Goal: Task Accomplishment & Management: Complete application form

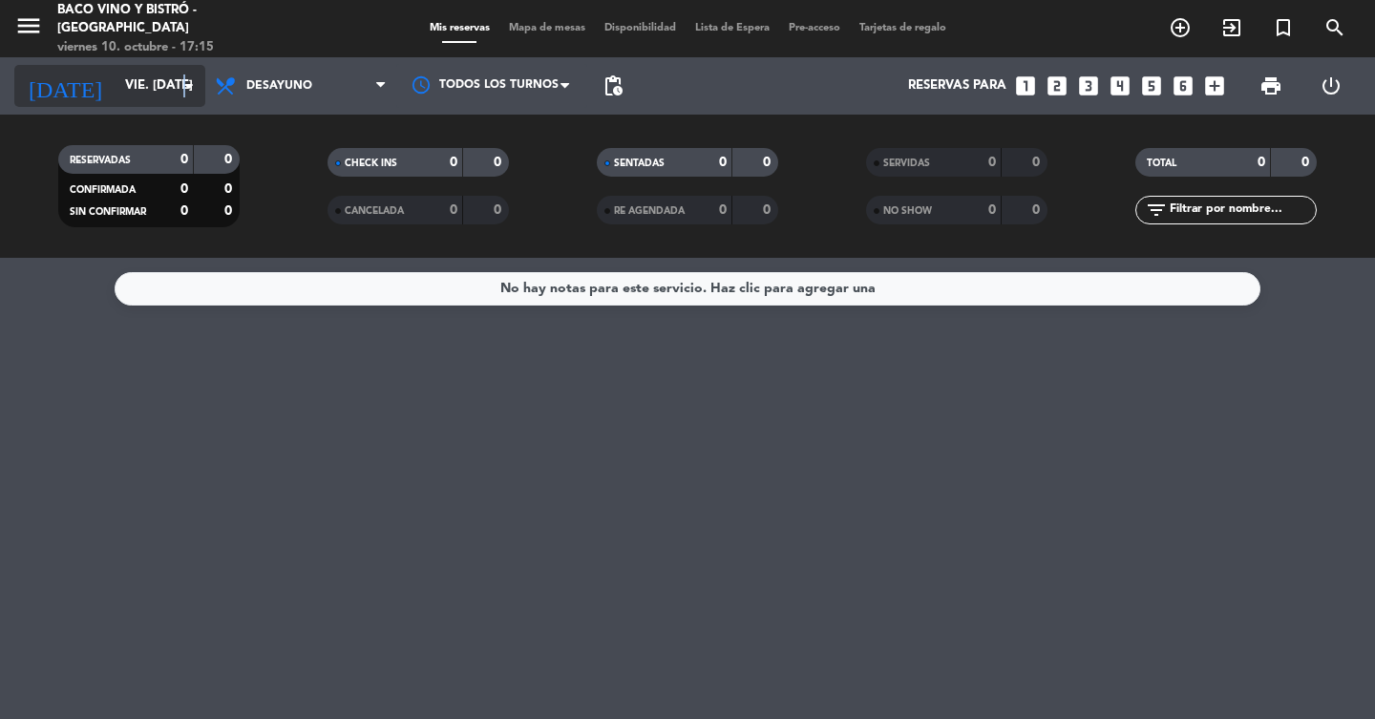
click at [184, 80] on icon "arrow_drop_down" at bounding box center [189, 85] width 23 height 23
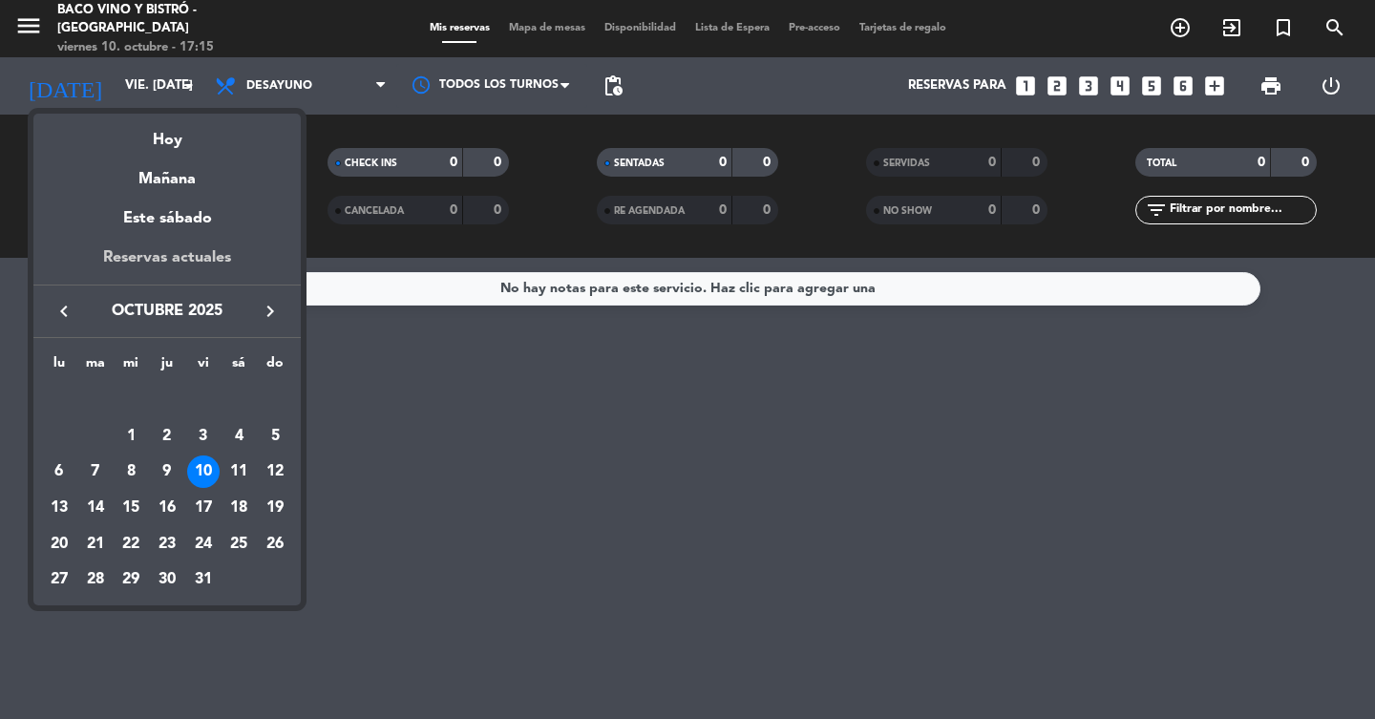
click at [196, 257] on div "Reservas actuales" at bounding box center [166, 264] width 267 height 39
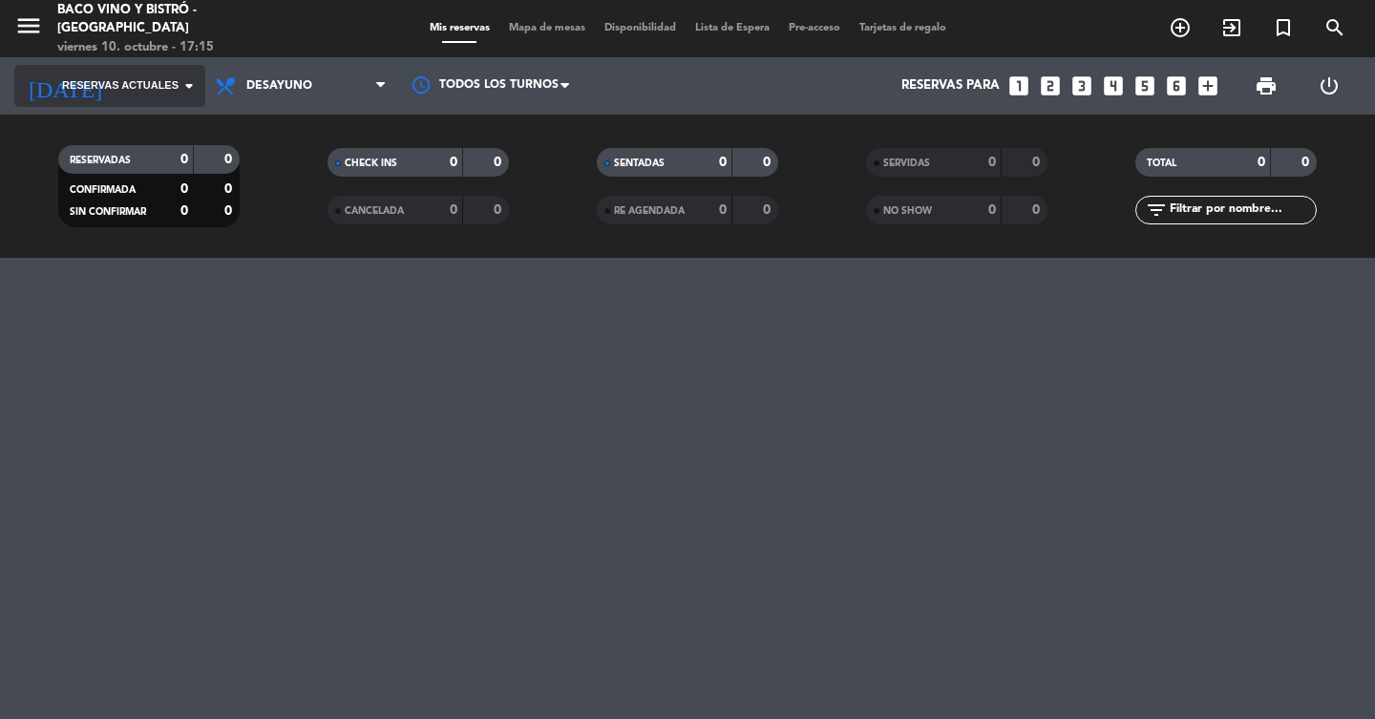
click at [170, 89] on span "Reservas actuales" at bounding box center [120, 85] width 117 height 17
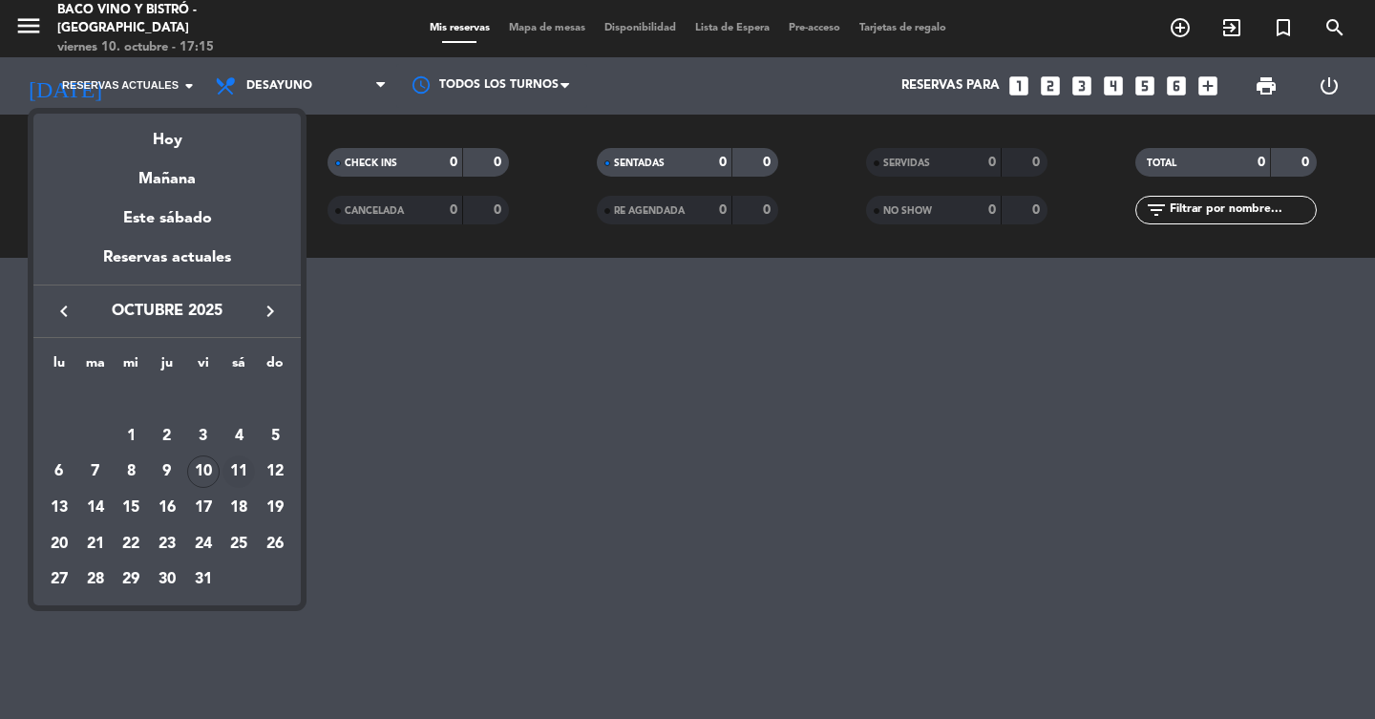
click at [239, 474] on div "11" at bounding box center [239, 472] width 32 height 32
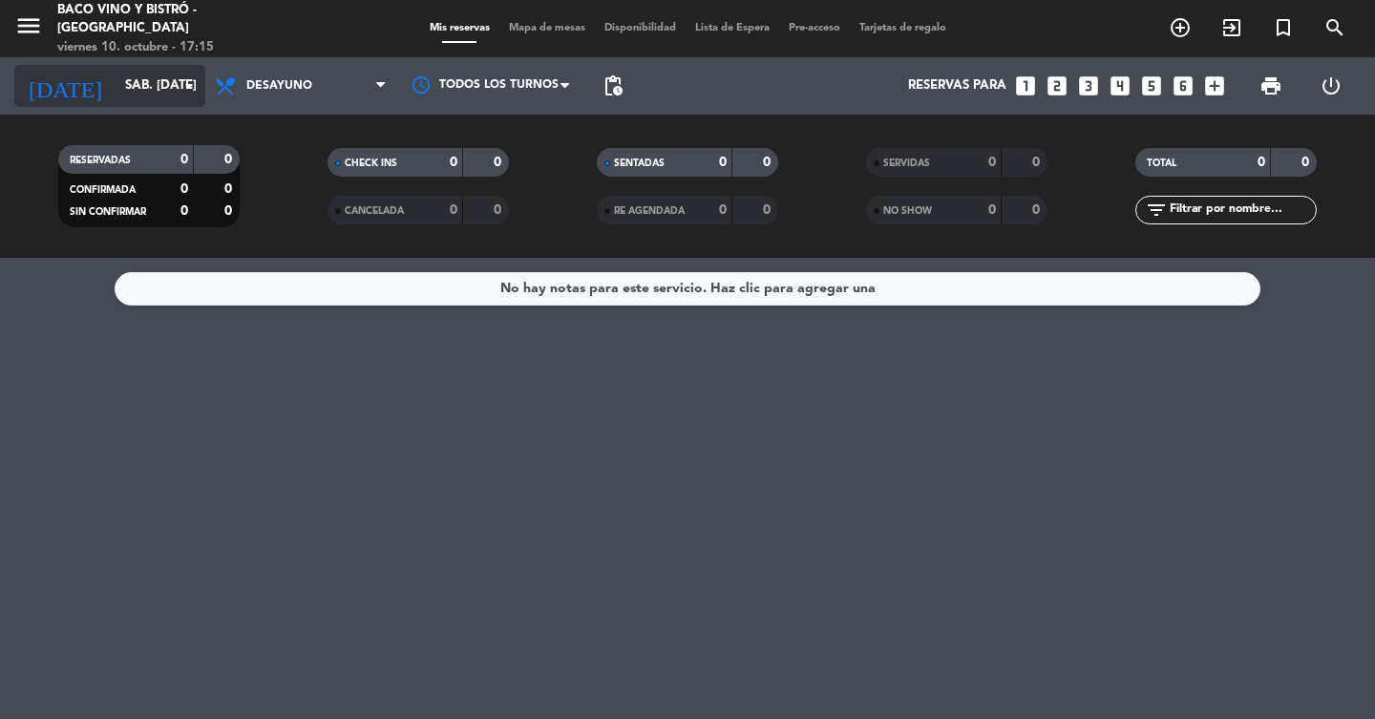
click at [140, 75] on input "sáb. [DATE]" at bounding box center [200, 86] width 168 height 34
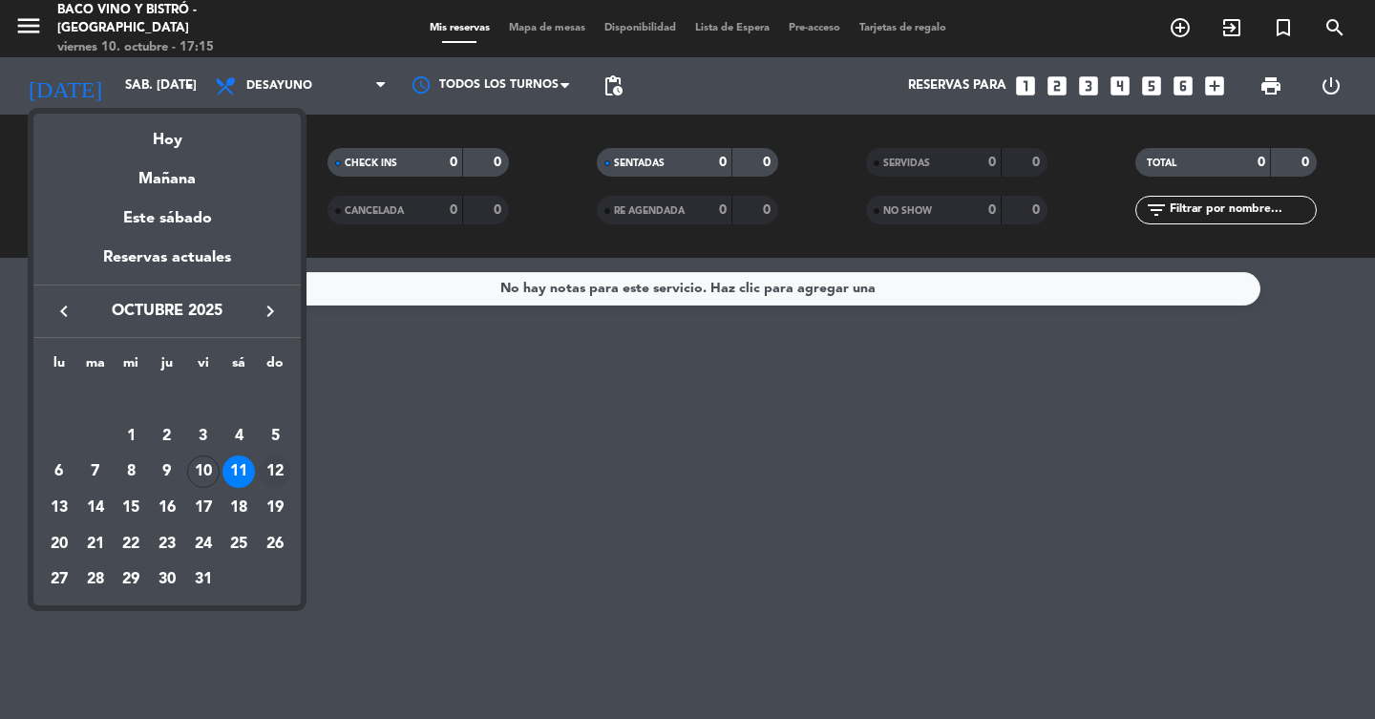
click at [281, 473] on div "12" at bounding box center [275, 472] width 32 height 32
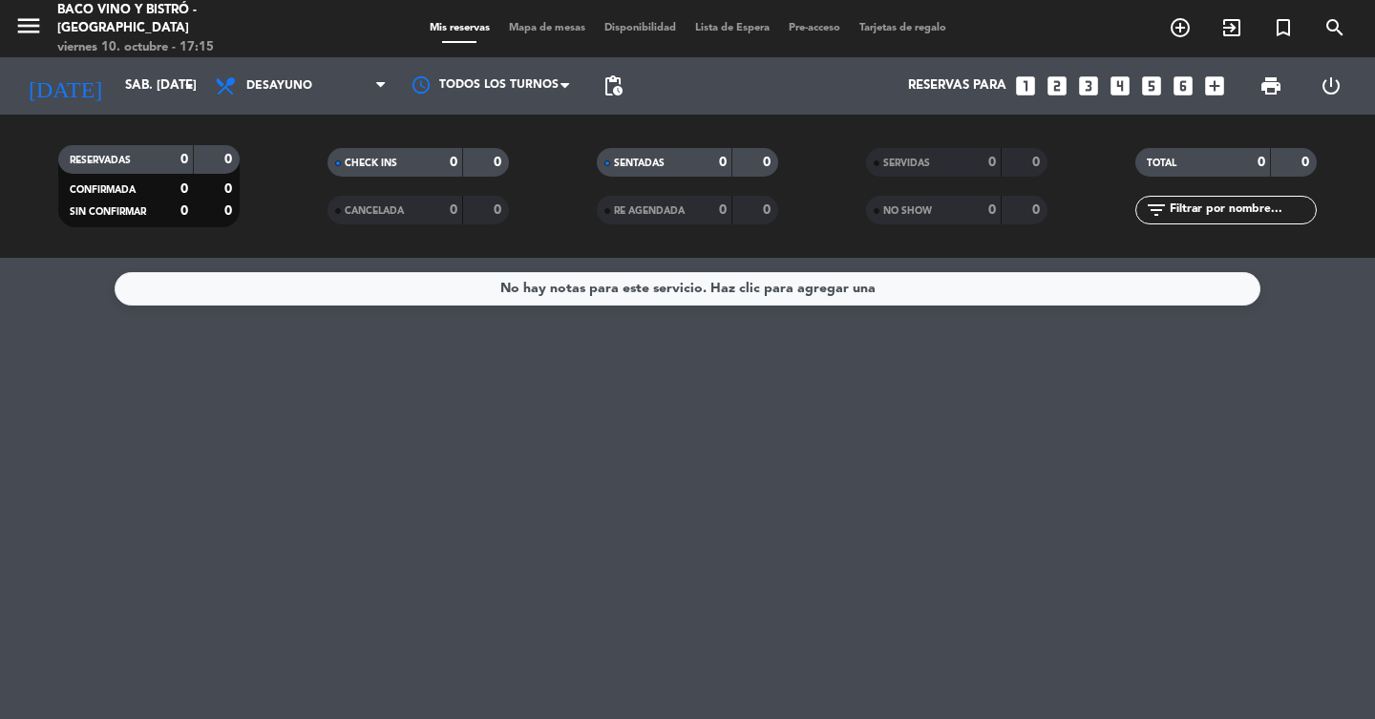
type input "dom. [DATE]"
click at [1155, 83] on icon "looks_5" at bounding box center [1151, 86] width 25 height 25
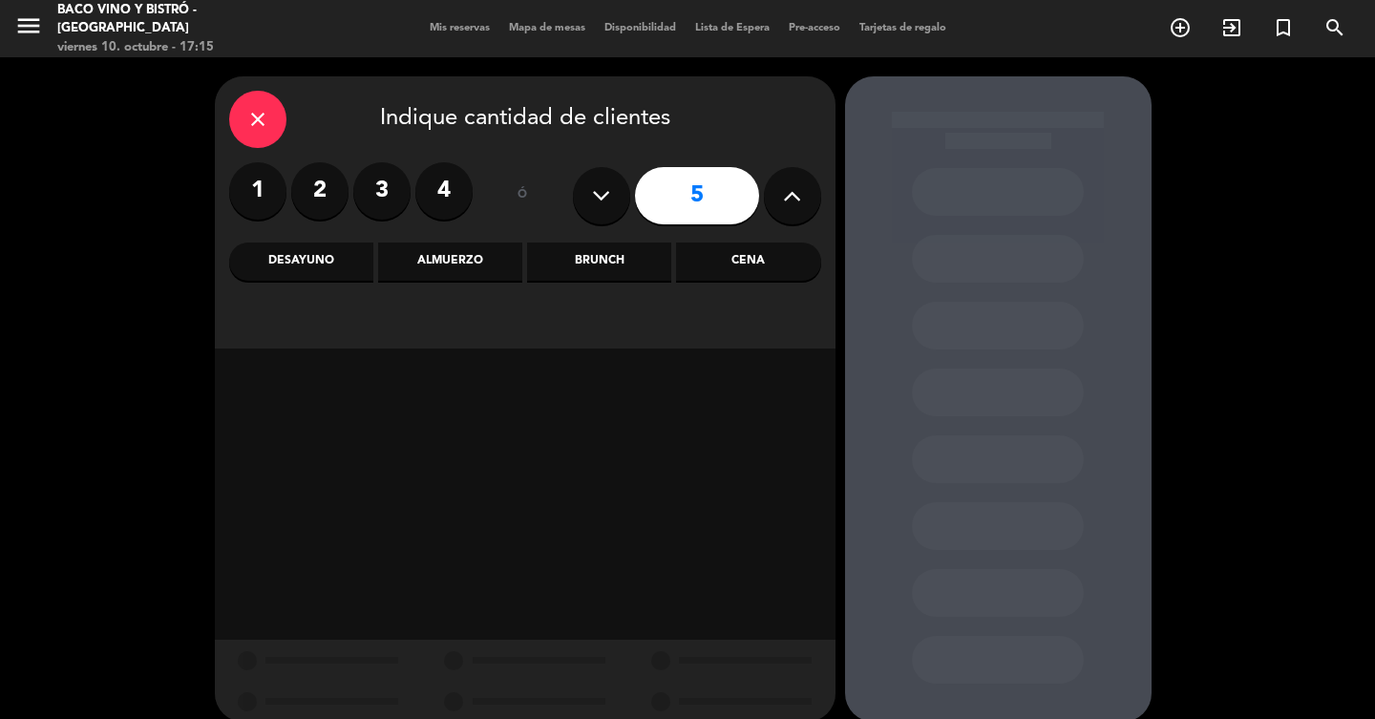
click at [284, 121] on div "close" at bounding box center [257, 119] width 57 height 57
